Goal: Task Accomplishment & Management: Complete application form

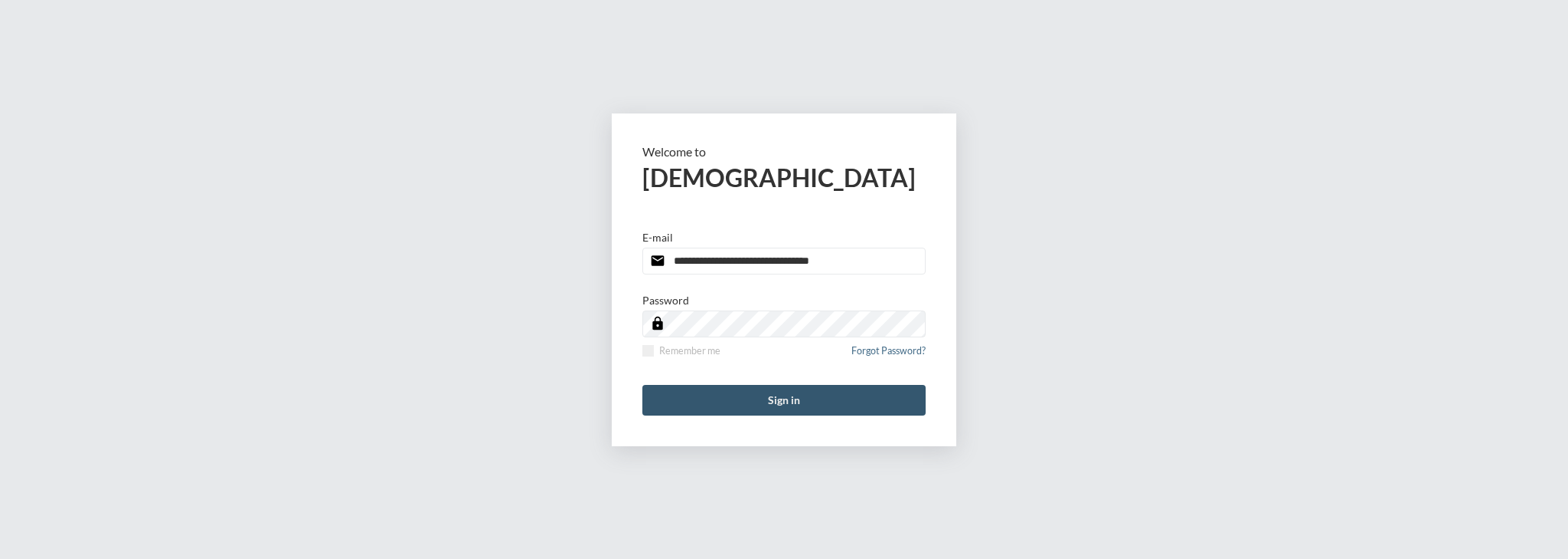
click at [704, 404] on button "Sign in" at bounding box center [783, 399] width 283 height 31
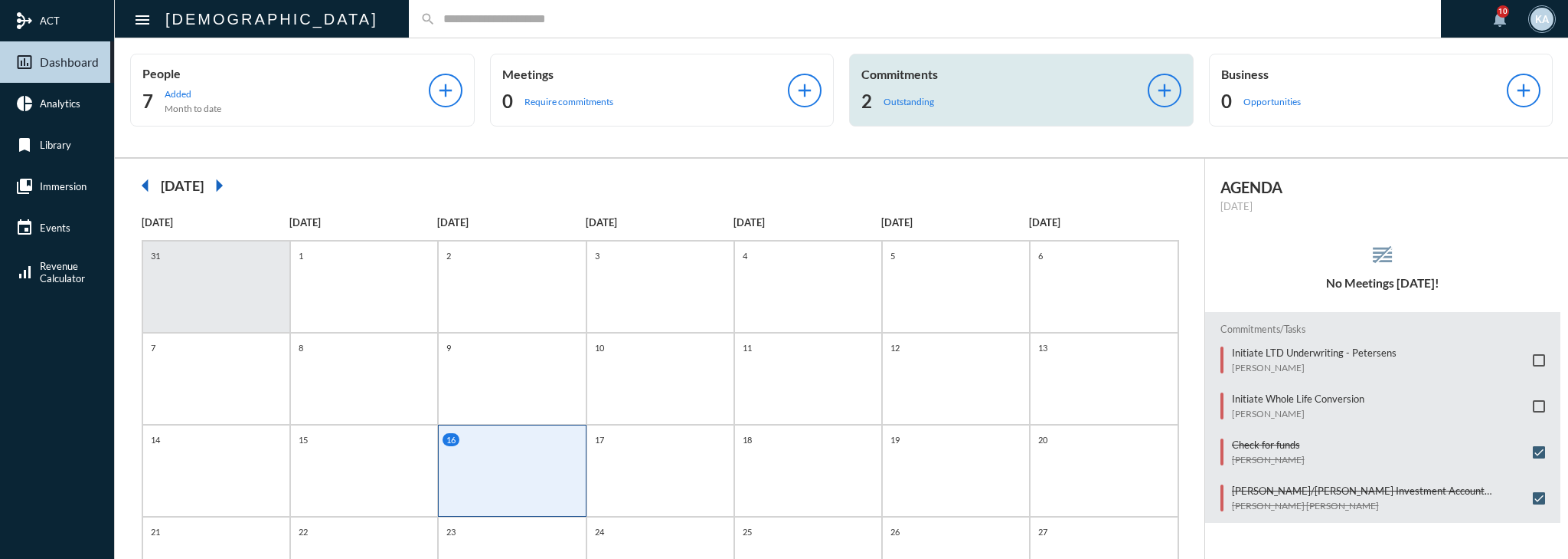
click at [1039, 116] on div "Commitments 2 Outstanding add" at bounding box center [1021, 89] width 345 height 73
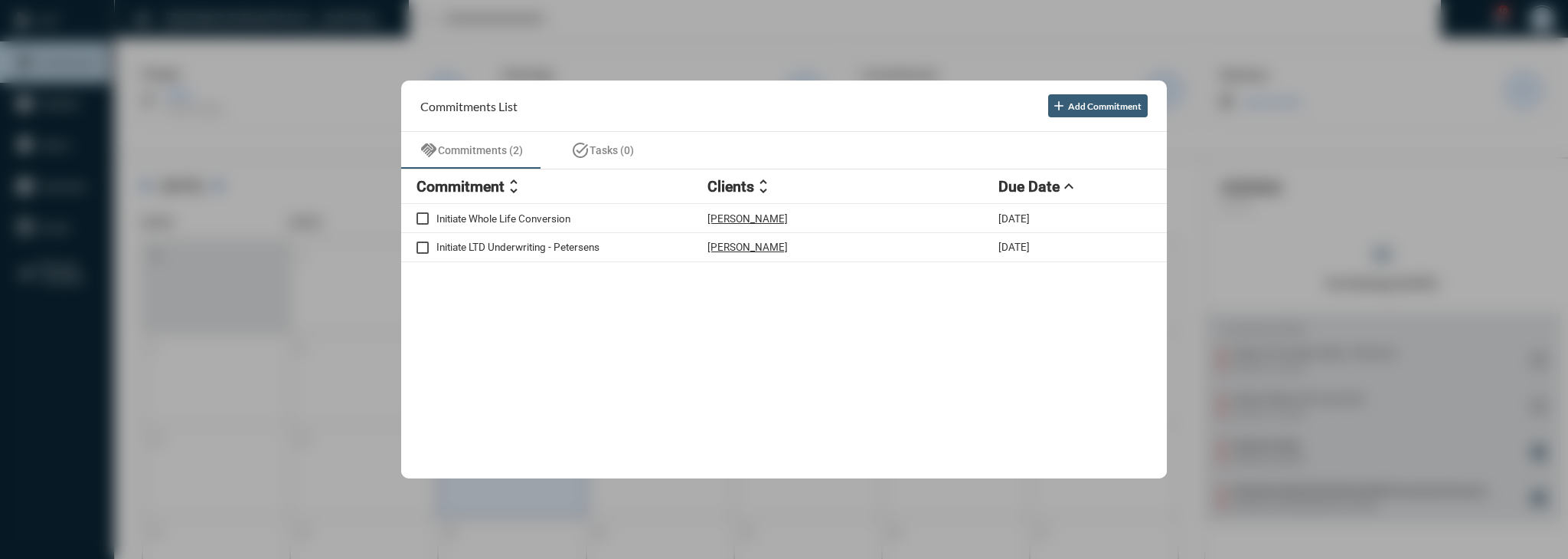
click at [1328, 279] on div at bounding box center [784, 279] width 1568 height 559
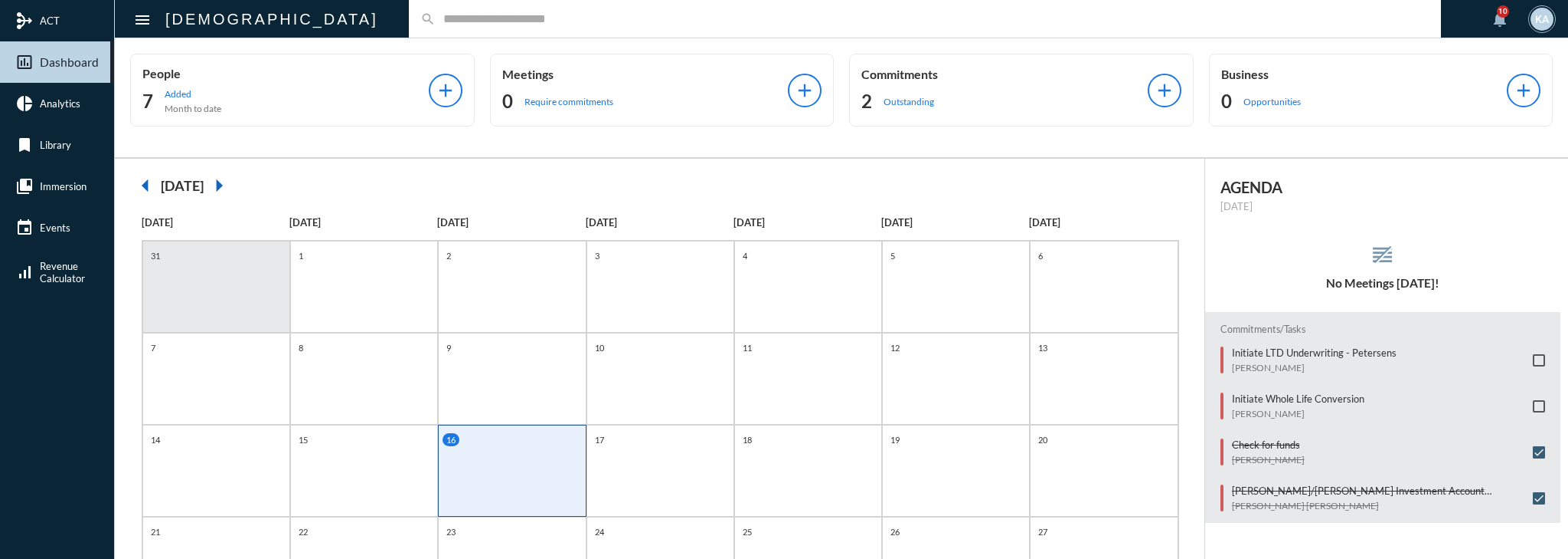
drag, startPoint x: 855, startPoint y: 193, endPoint x: 885, endPoint y: 126, distance: 73.4
click at [855, 193] on div "arrow_left [DATE] arrow_right" at bounding box center [660, 185] width 1059 height 31
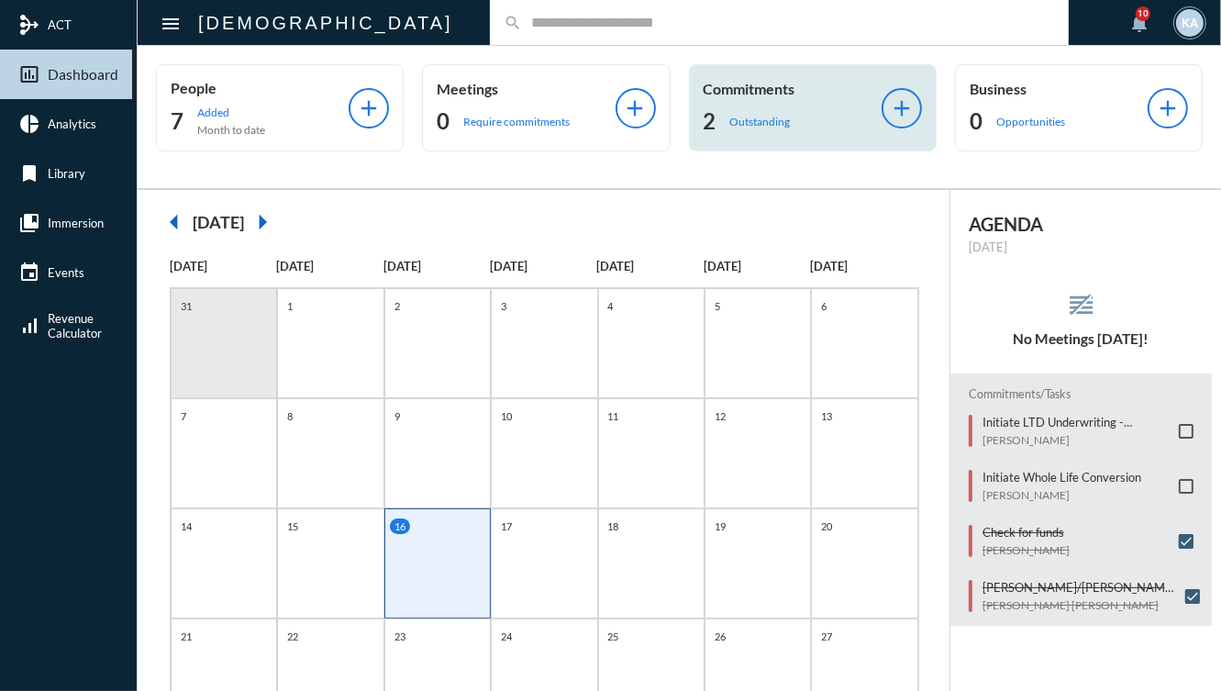
click at [730, 123] on p "Outstanding" at bounding box center [760, 122] width 61 height 14
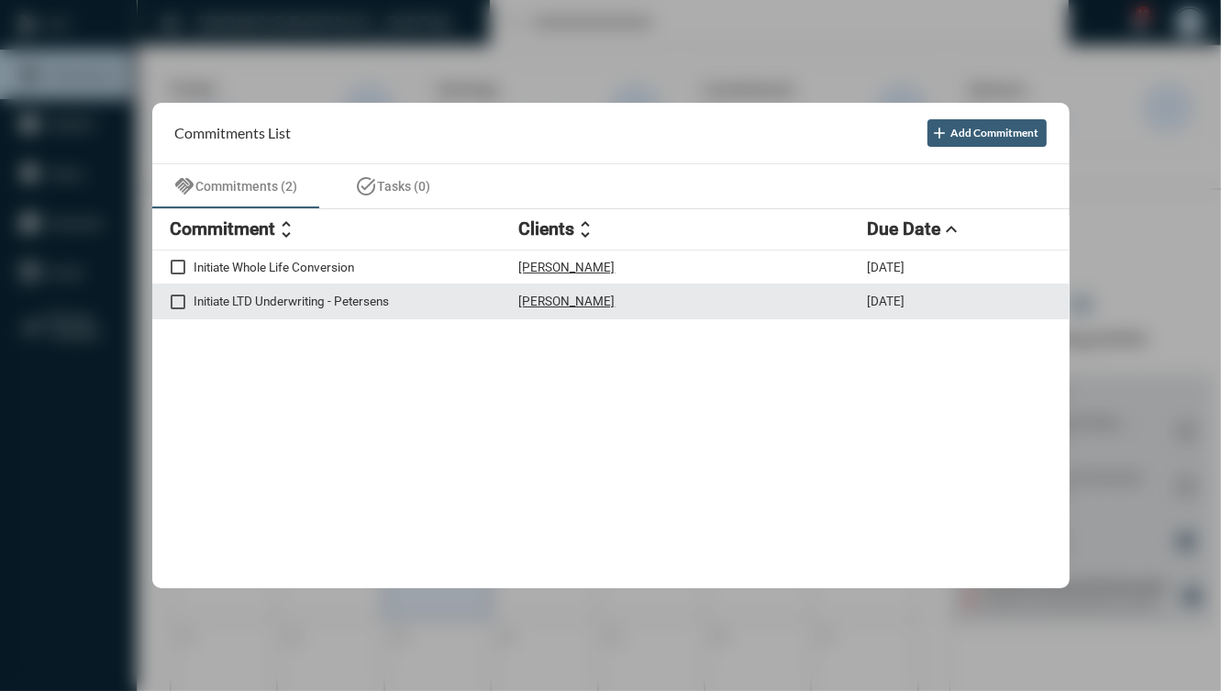
click at [627, 311] on div "Initiate LTD Underwriting - Petersens [PERSON_NAME] [DATE]" at bounding box center [610, 301] width 917 height 35
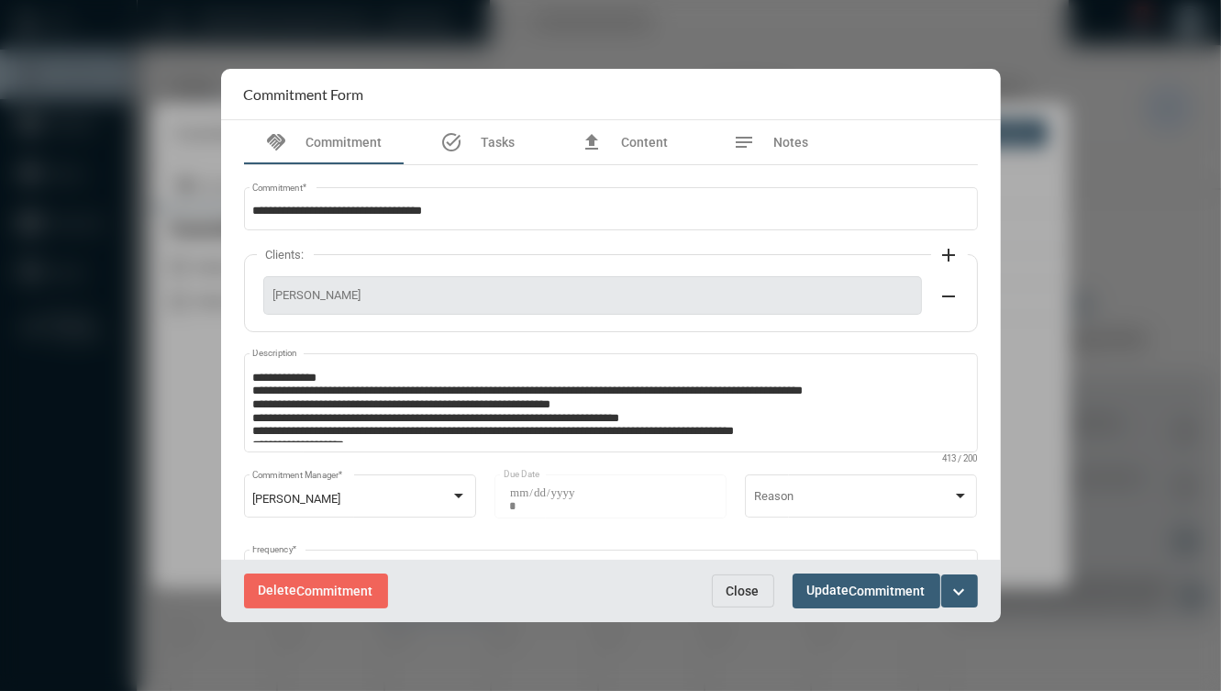
click at [957, 589] on mat-icon "expand_more" at bounding box center [959, 592] width 22 height 22
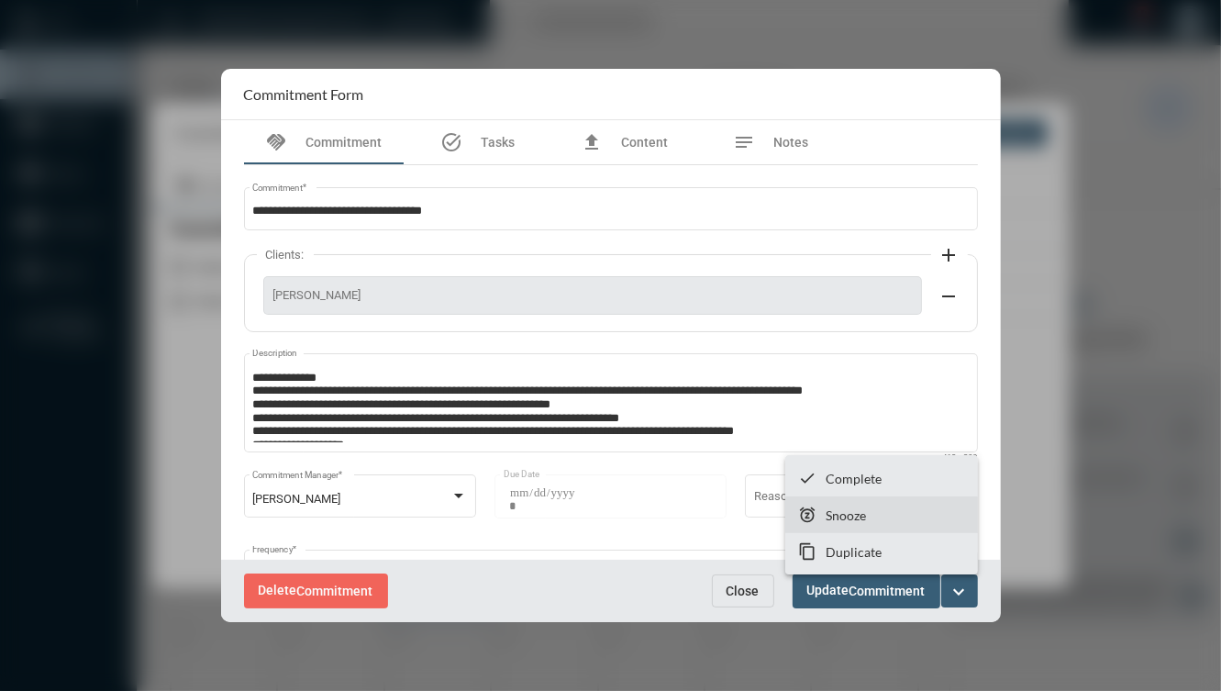
click at [861, 523] on section "snooze Snooze" at bounding box center [881, 514] width 193 height 37
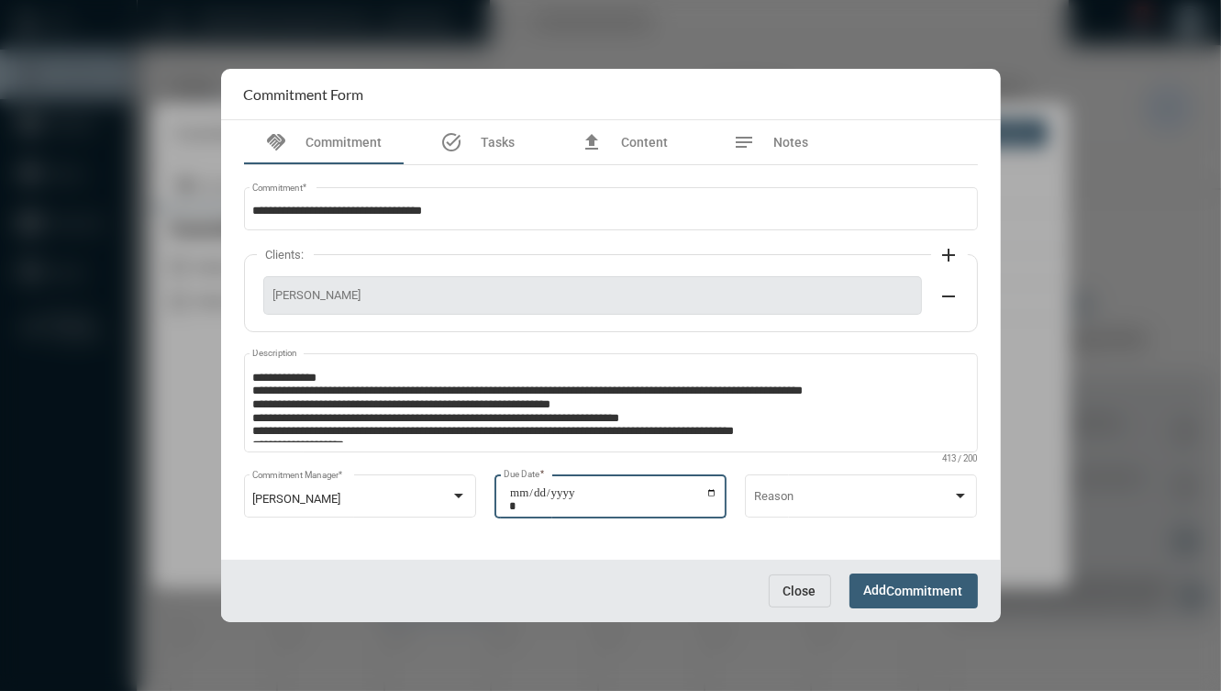
click at [709, 492] on input "**********" at bounding box center [613, 499] width 208 height 26
type input "**********"
click at [874, 594] on span "Add Commitment" at bounding box center [913, 589] width 99 height 15
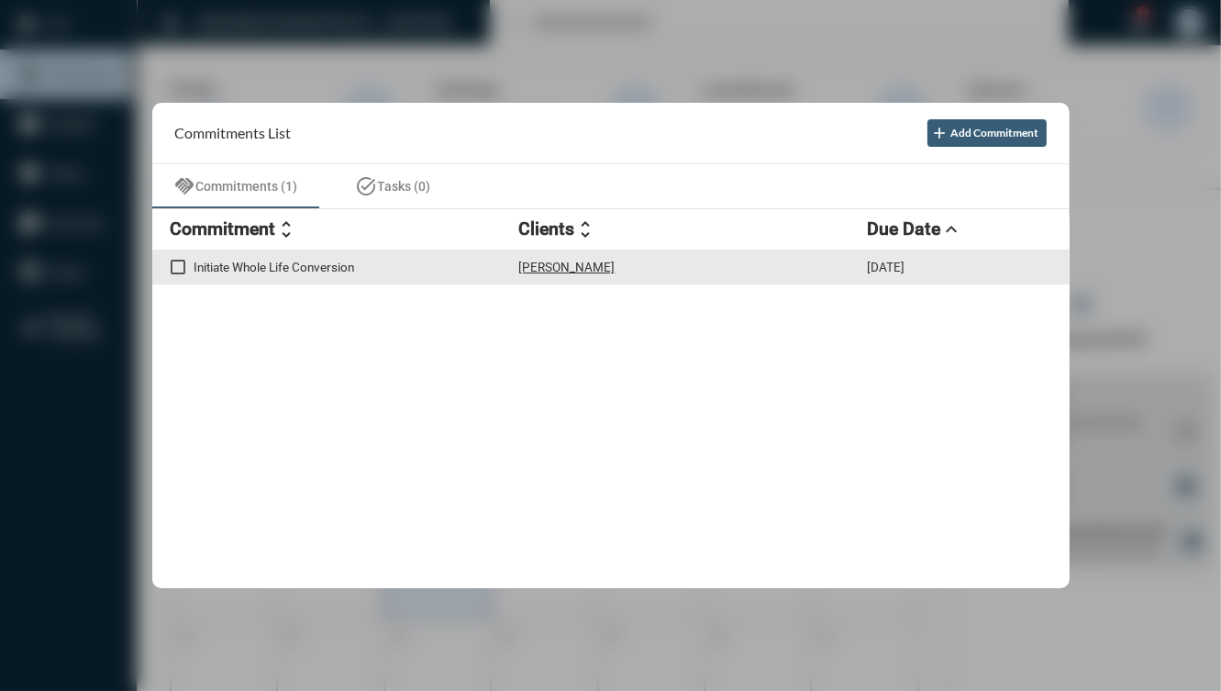
click at [717, 262] on div "[PERSON_NAME]" at bounding box center [693, 268] width 349 height 16
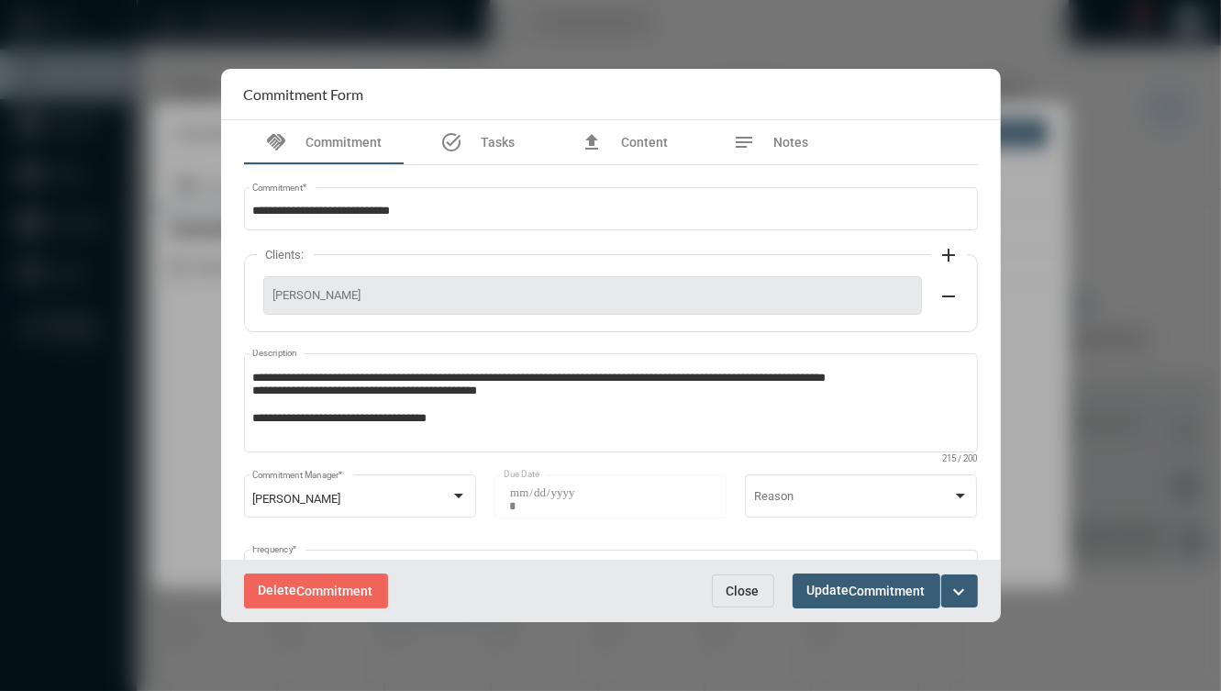
click at [970, 579] on button "expand_more" at bounding box center [959, 590] width 37 height 33
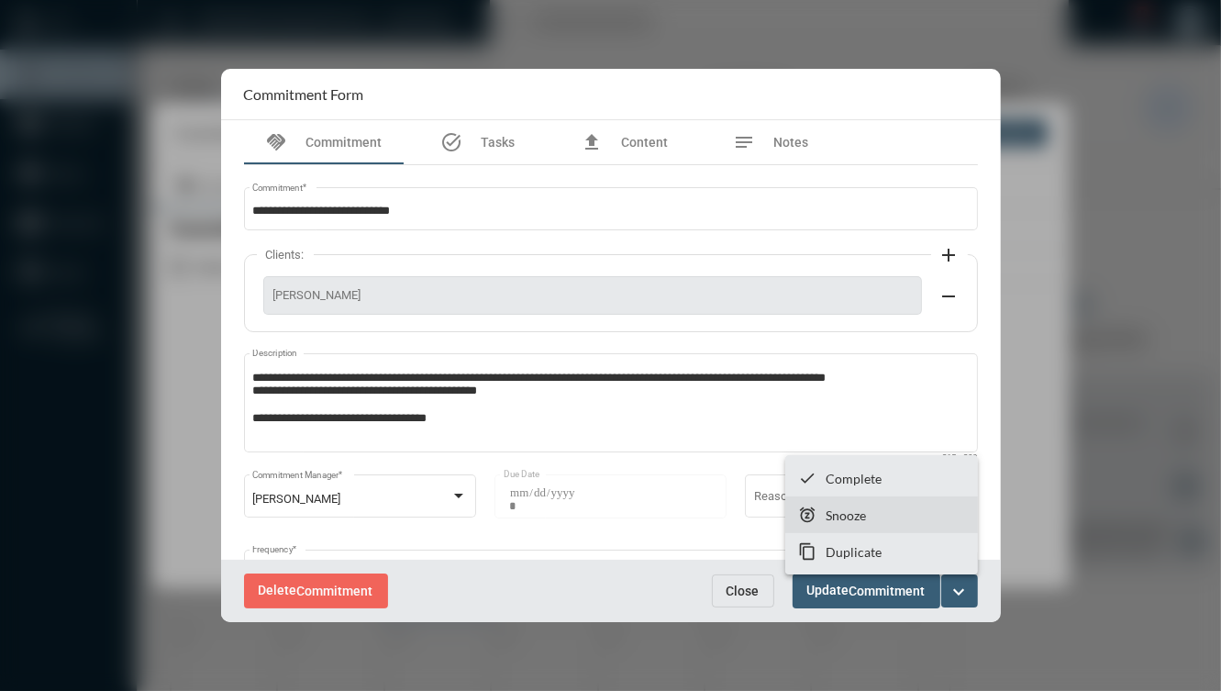
click at [883, 529] on section "snooze Snooze" at bounding box center [881, 514] width 193 height 37
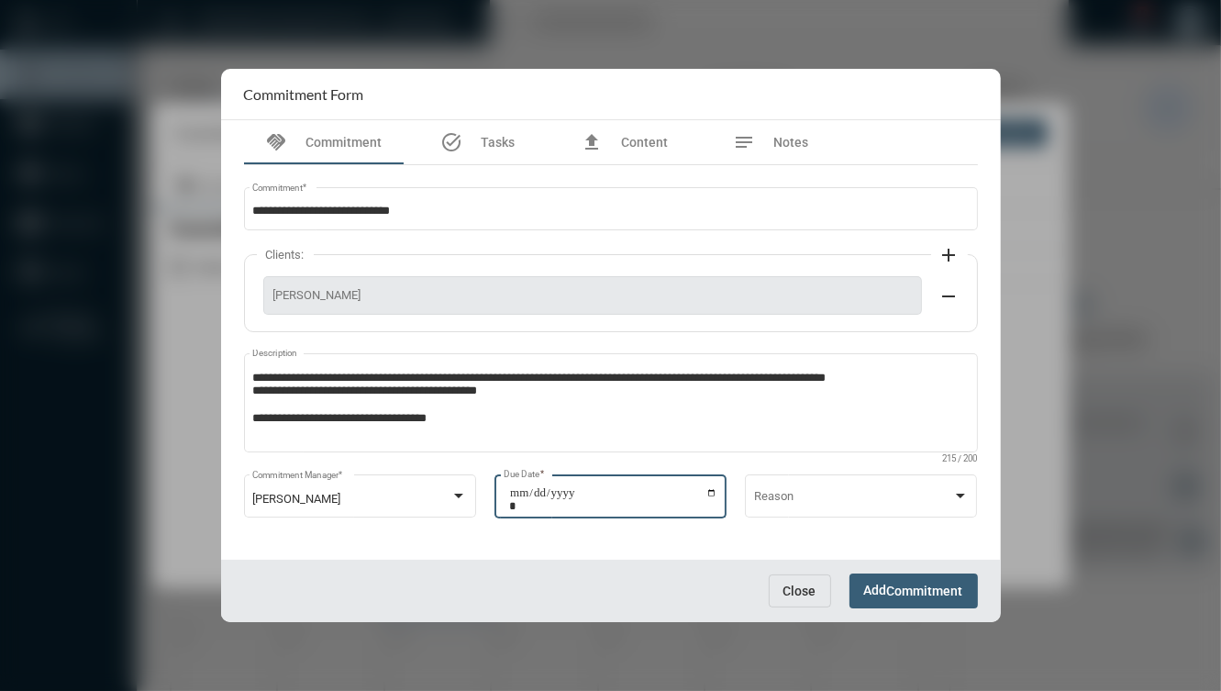
click at [711, 493] on input "**********" at bounding box center [613, 499] width 208 height 26
type input "**********"
click at [864, 590] on span "Add Commitment" at bounding box center [913, 589] width 99 height 15
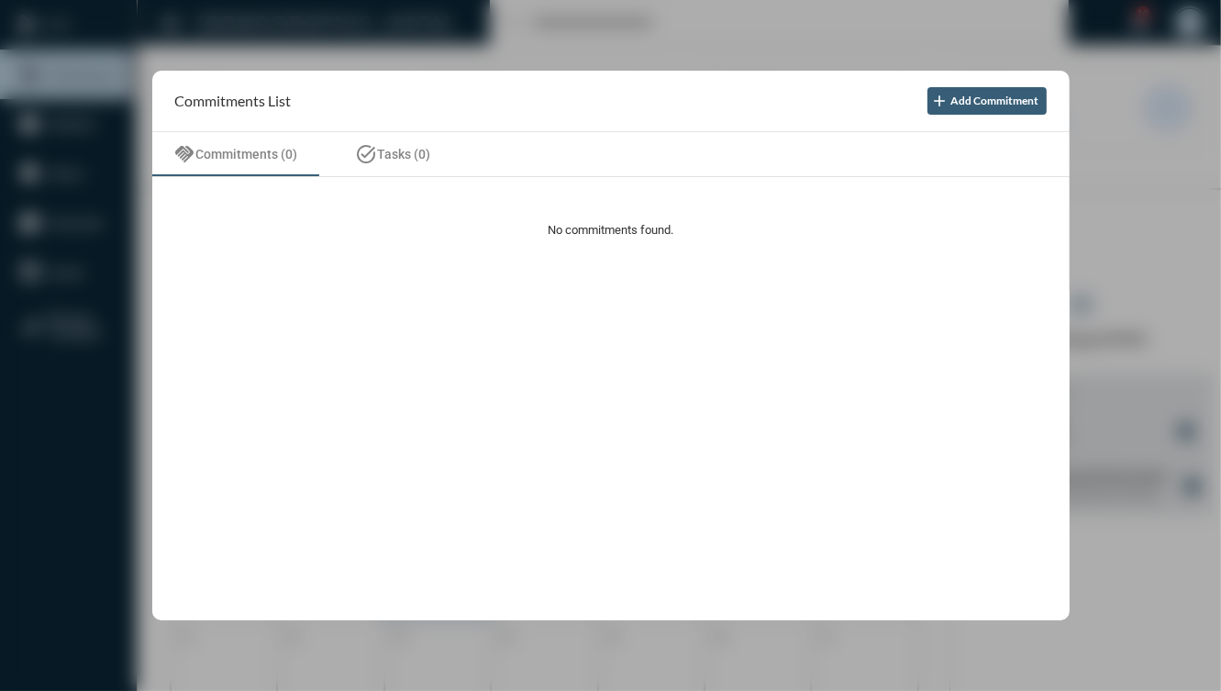
click at [1130, 529] on div at bounding box center [610, 345] width 1221 height 691
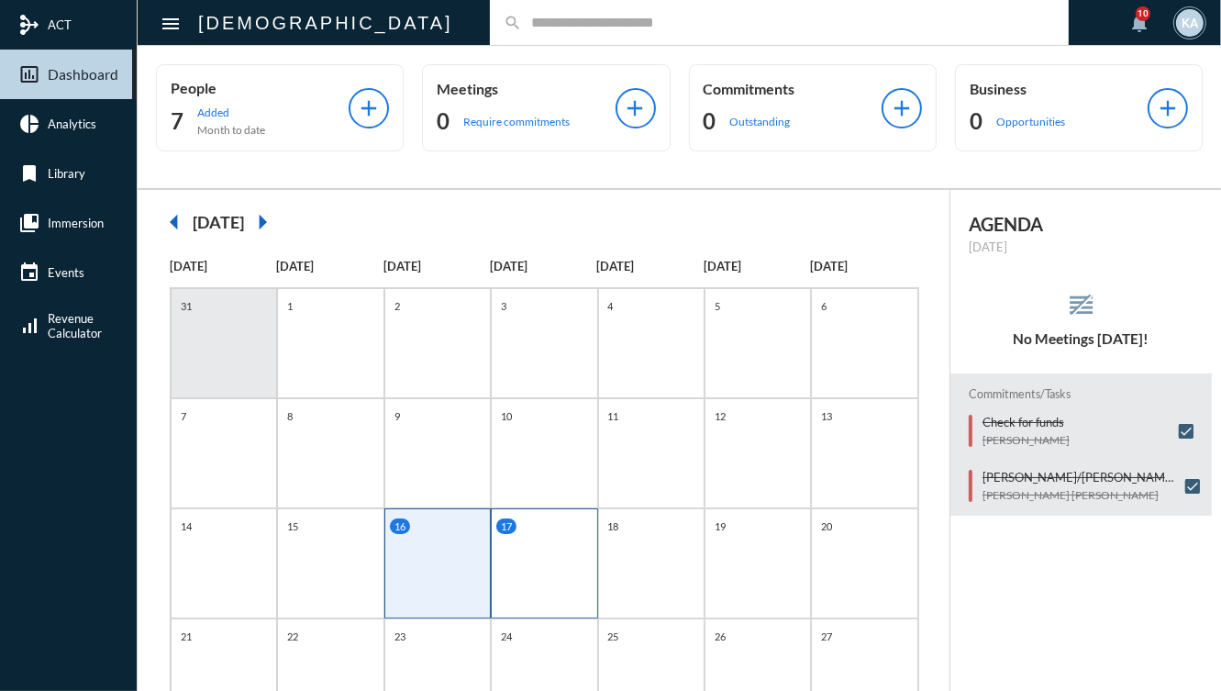
click at [592, 585] on div "17" at bounding box center [544, 563] width 106 height 110
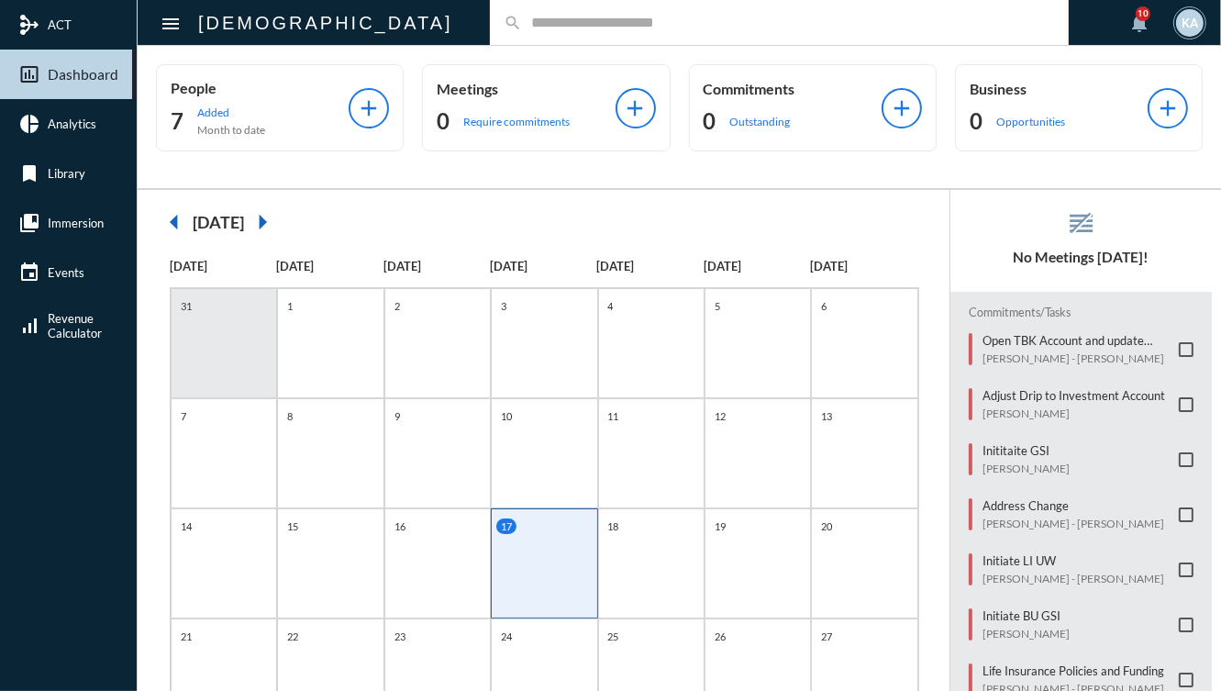
scroll to position [147, 0]
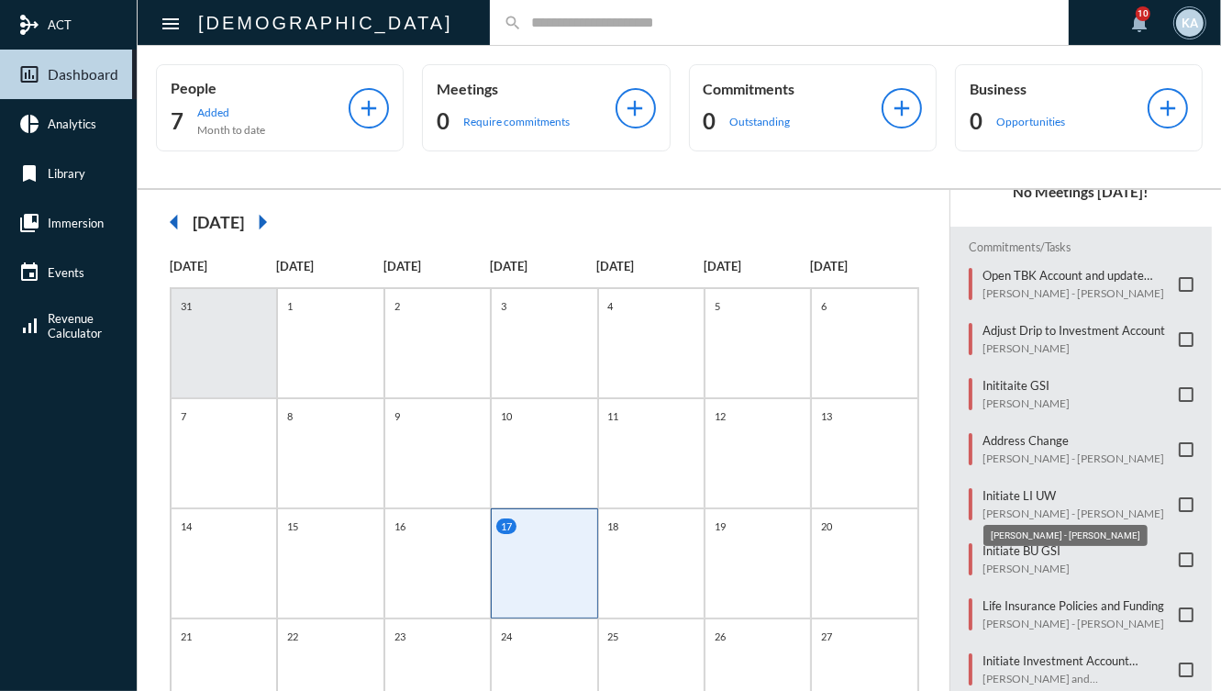
click at [978, 548] on mat-tooltip-component "[PERSON_NAME] - [PERSON_NAME]" at bounding box center [1065, 535] width 190 height 47
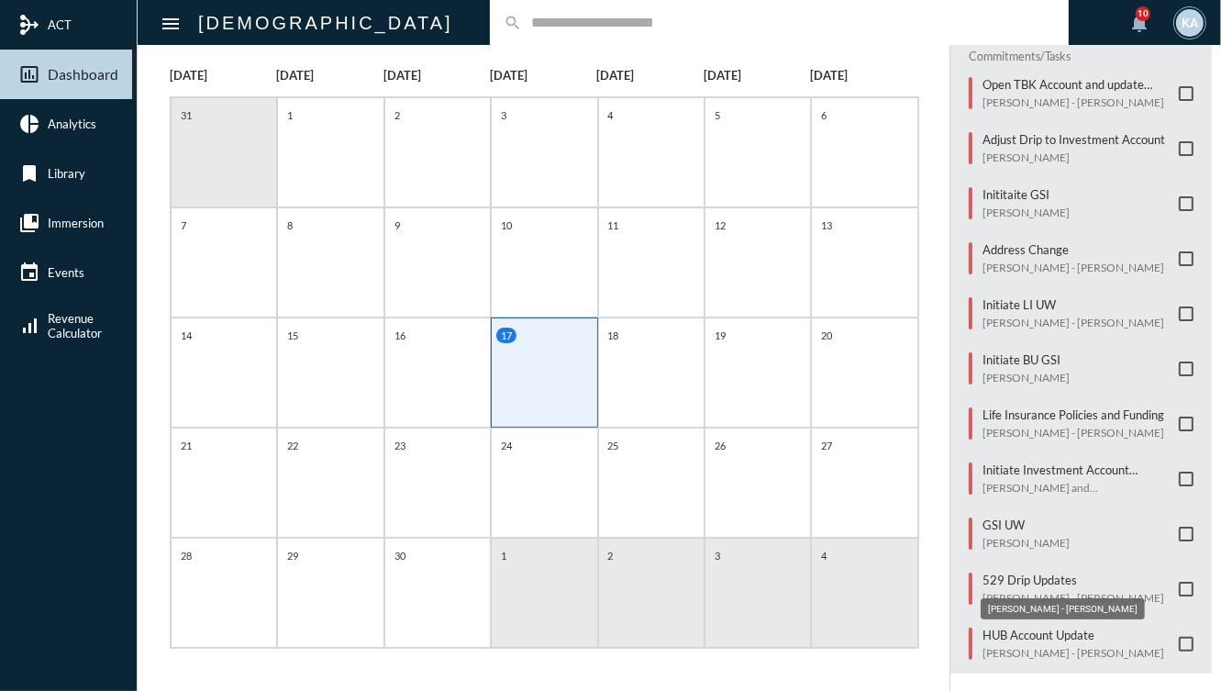
click at [1013, 627] on mat-tooltip-component "[PERSON_NAME] - [PERSON_NAME]" at bounding box center [1063, 608] width 190 height 47
click at [1011, 646] on p "[PERSON_NAME] - [PERSON_NAME]" at bounding box center [1073, 653] width 182 height 14
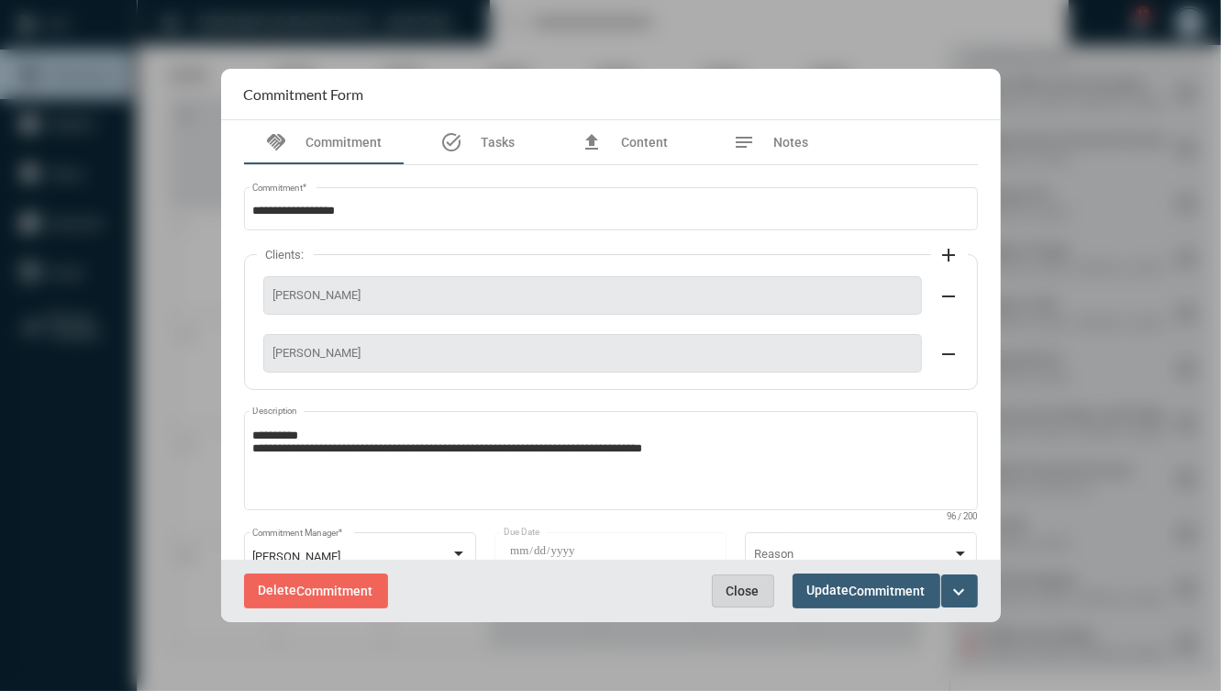
click at [725, 601] on button "Close" at bounding box center [743, 590] width 62 height 33
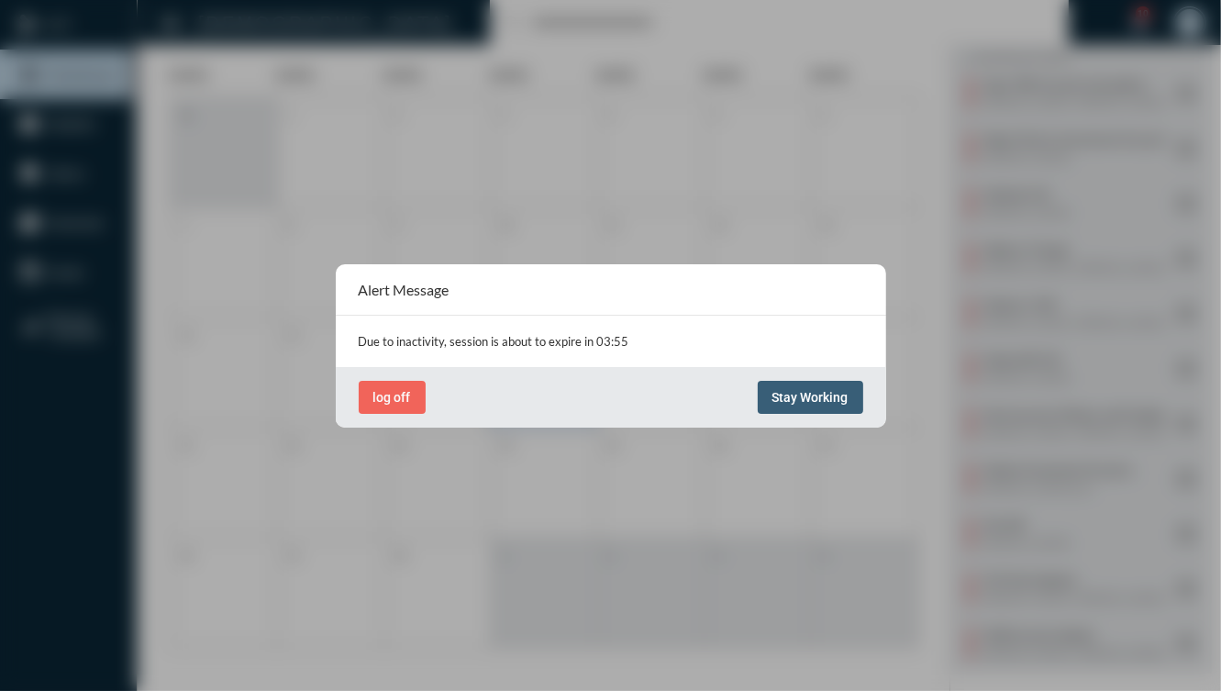
click at [840, 396] on span "Stay Working" at bounding box center [810, 397] width 76 height 15
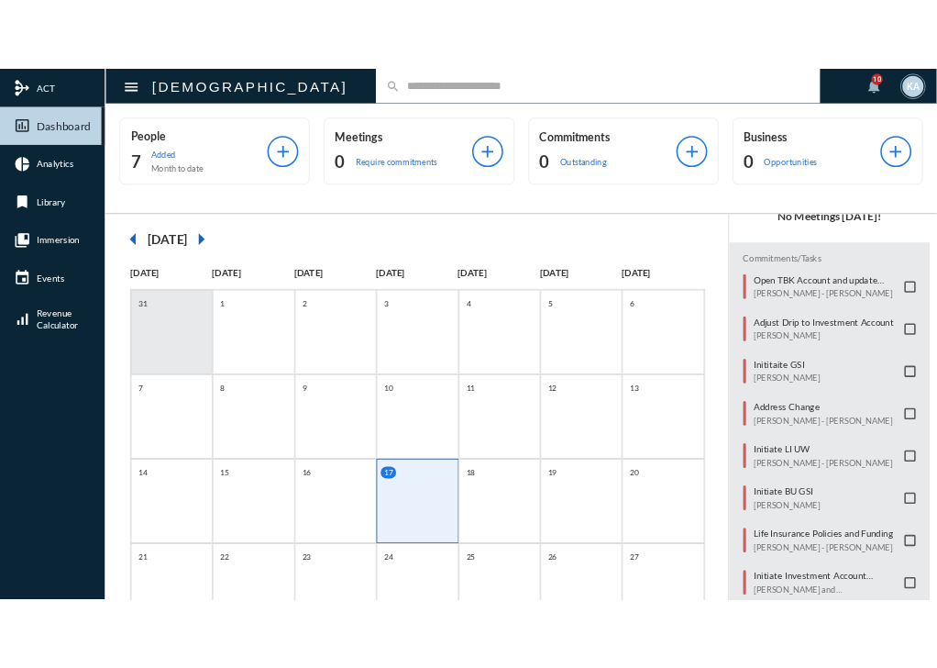
scroll to position [143, 0]
